Goal: Task Accomplishment & Management: Complete application form

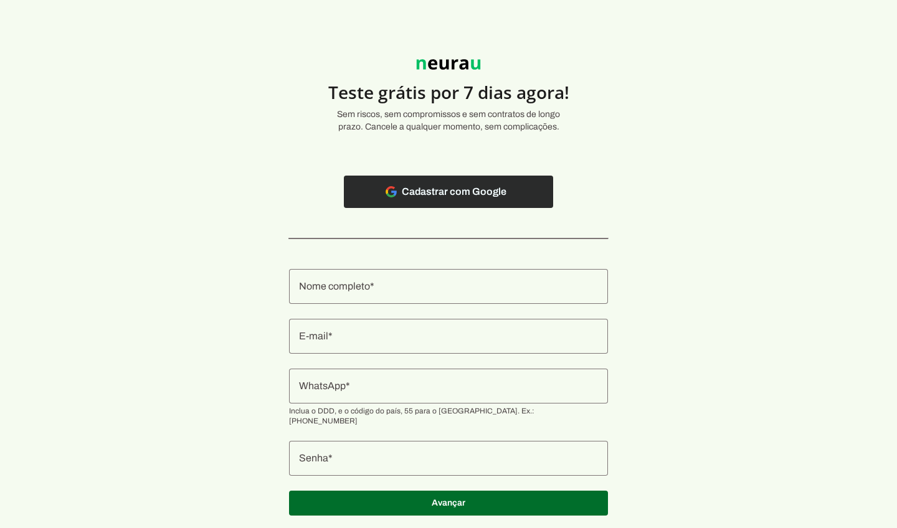
click at [454, 198] on span at bounding box center [448, 192] width 209 height 30
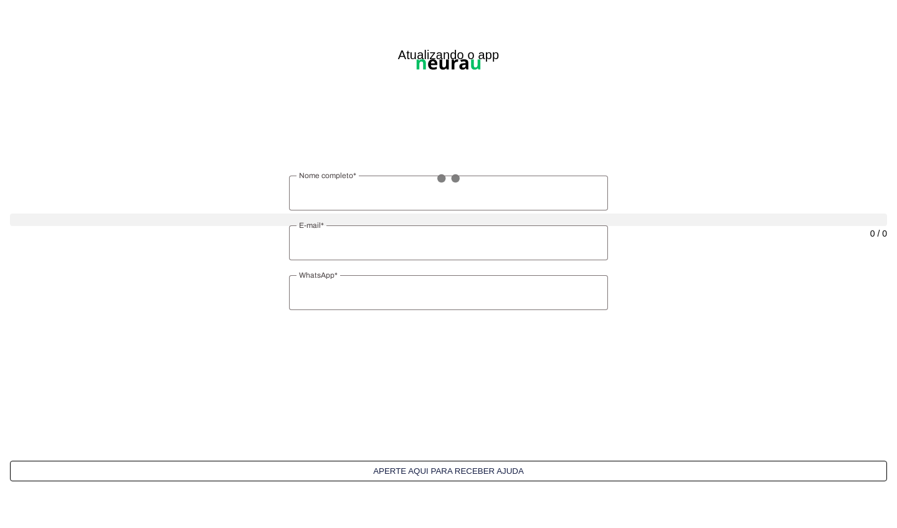
click at [376, 137] on div "0 / 0" at bounding box center [448, 261] width 877 height 250
click at [374, 222] on div at bounding box center [448, 220] width 877 height 12
click at [374, 216] on div at bounding box center [448, 220] width 877 height 12
click at [368, 195] on div "0 / 0" at bounding box center [448, 261] width 877 height 250
click at [292, 102] on interface-delivery-control-page at bounding box center [448, 264] width 897 height 528
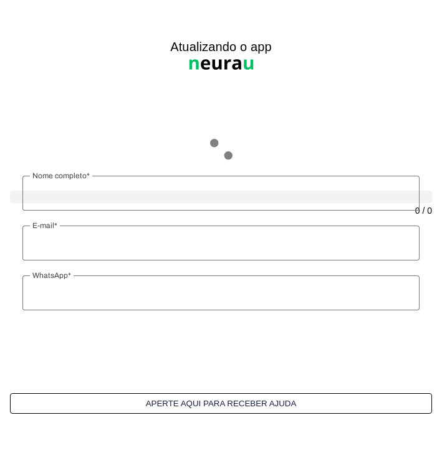
click at [156, 136] on div "0 / 0" at bounding box center [221, 223] width 422 height 221
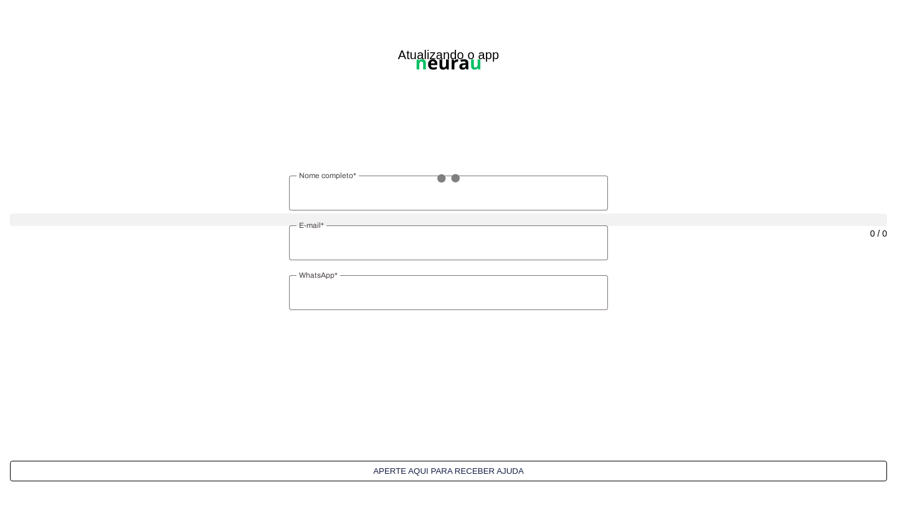
click at [391, 194] on div "0 / 0" at bounding box center [448, 261] width 877 height 250
click at [191, 67] on interface-delivery-control-page at bounding box center [448, 264] width 897 height 528
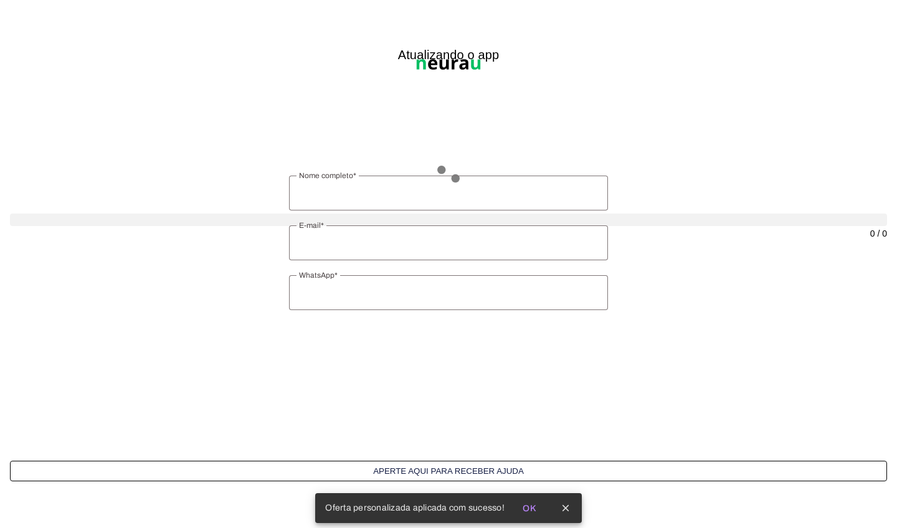
click at [480, 201] on div "0 / 0" at bounding box center [448, 261] width 877 height 250
